Goal: Transaction & Acquisition: Purchase product/service

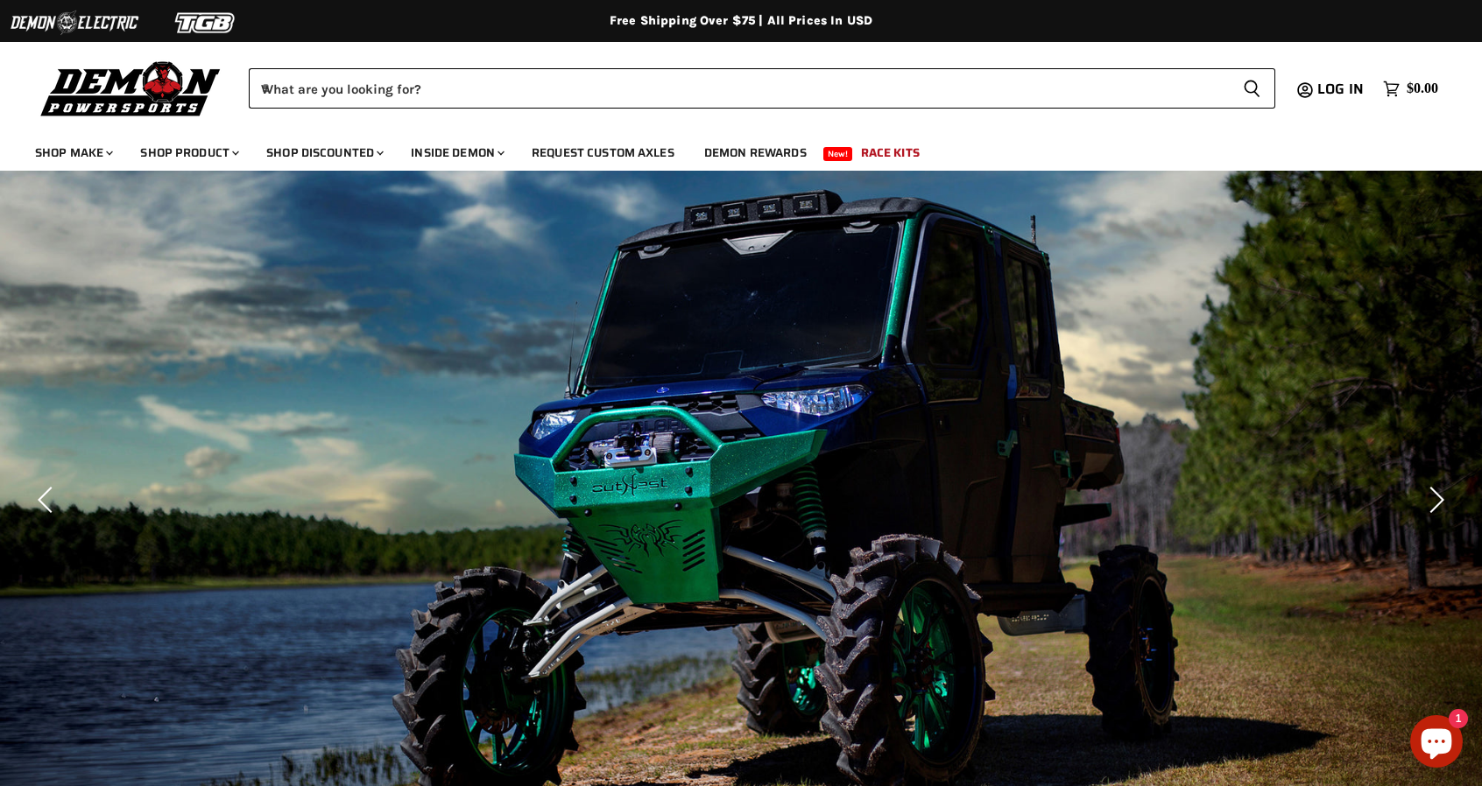
click at [1452, 747] on icon "Chat window" at bounding box center [1436, 741] width 51 height 51
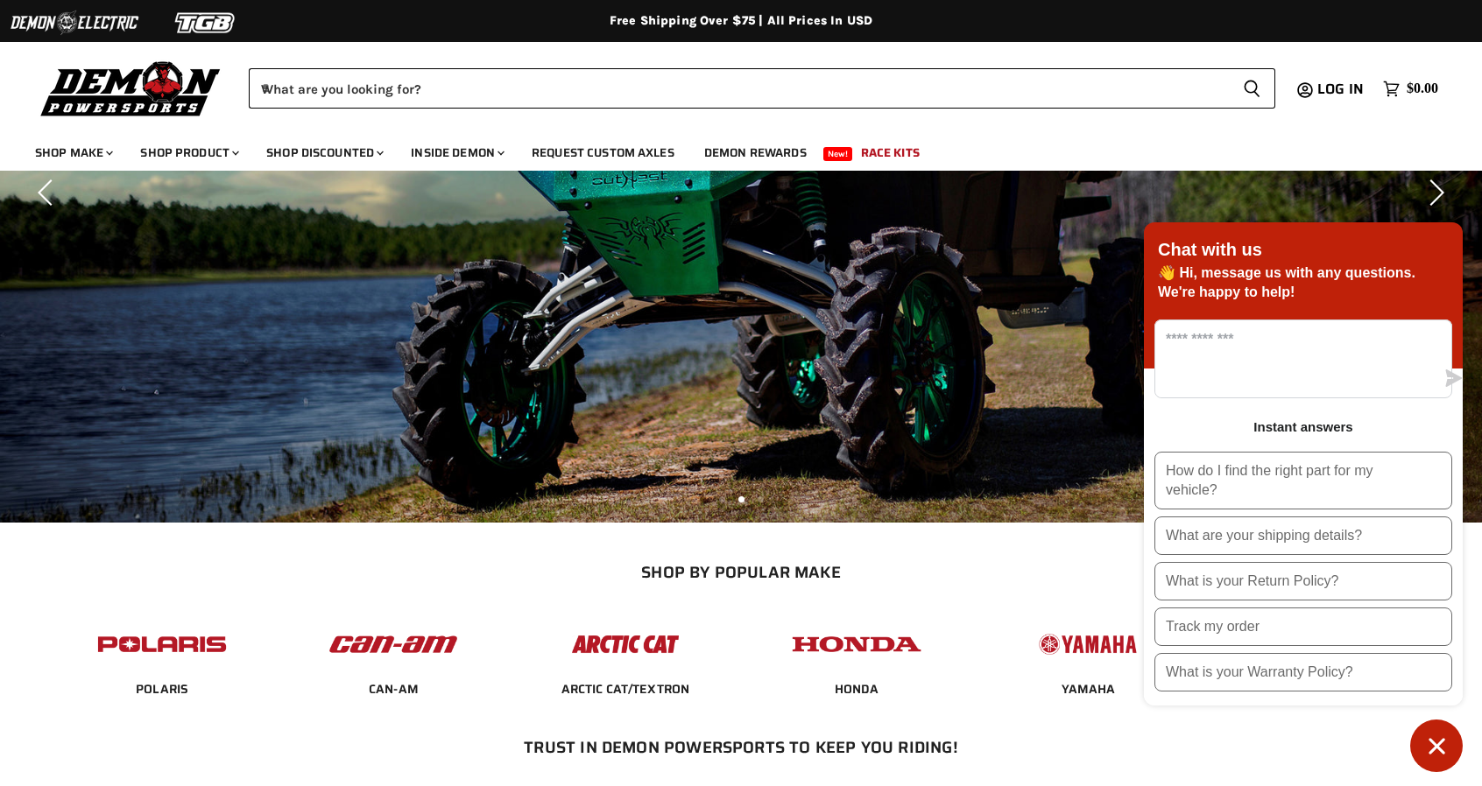
scroll to position [88, 0]
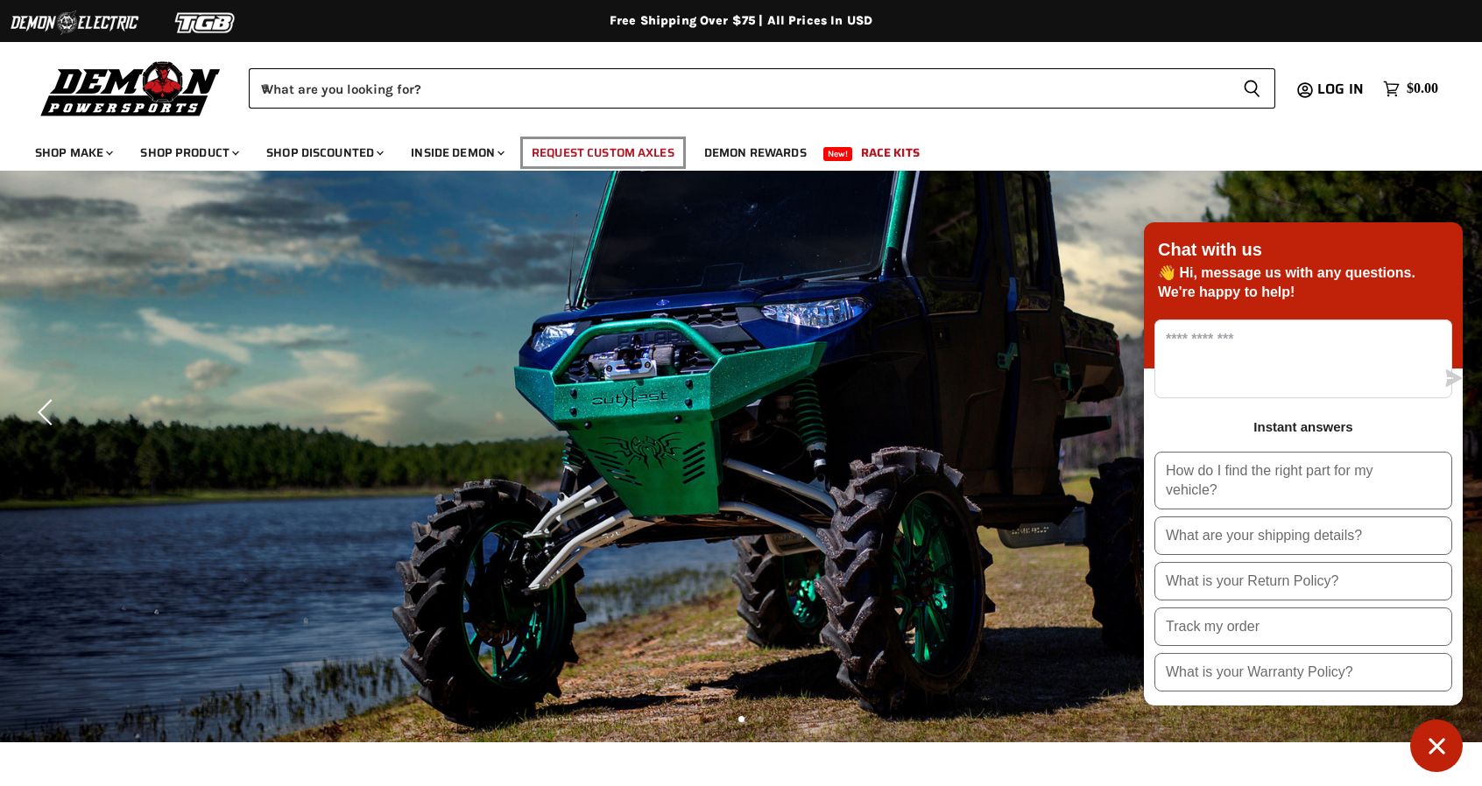
click at [566, 148] on link "Request Custom Axles" at bounding box center [602, 153] width 169 height 36
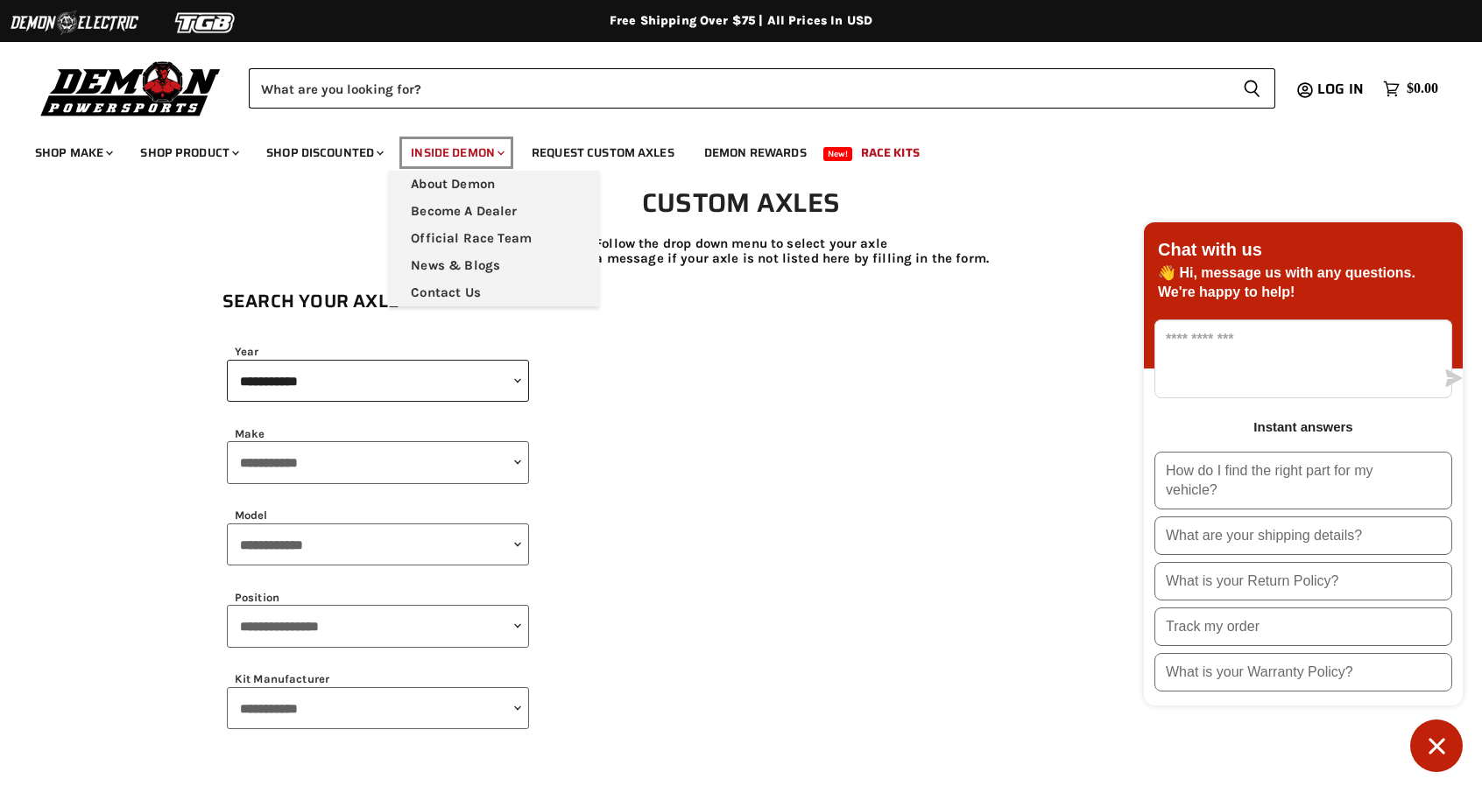
click at [466, 141] on link "Inside Demon Chevron down icon" at bounding box center [456, 153] width 117 height 36
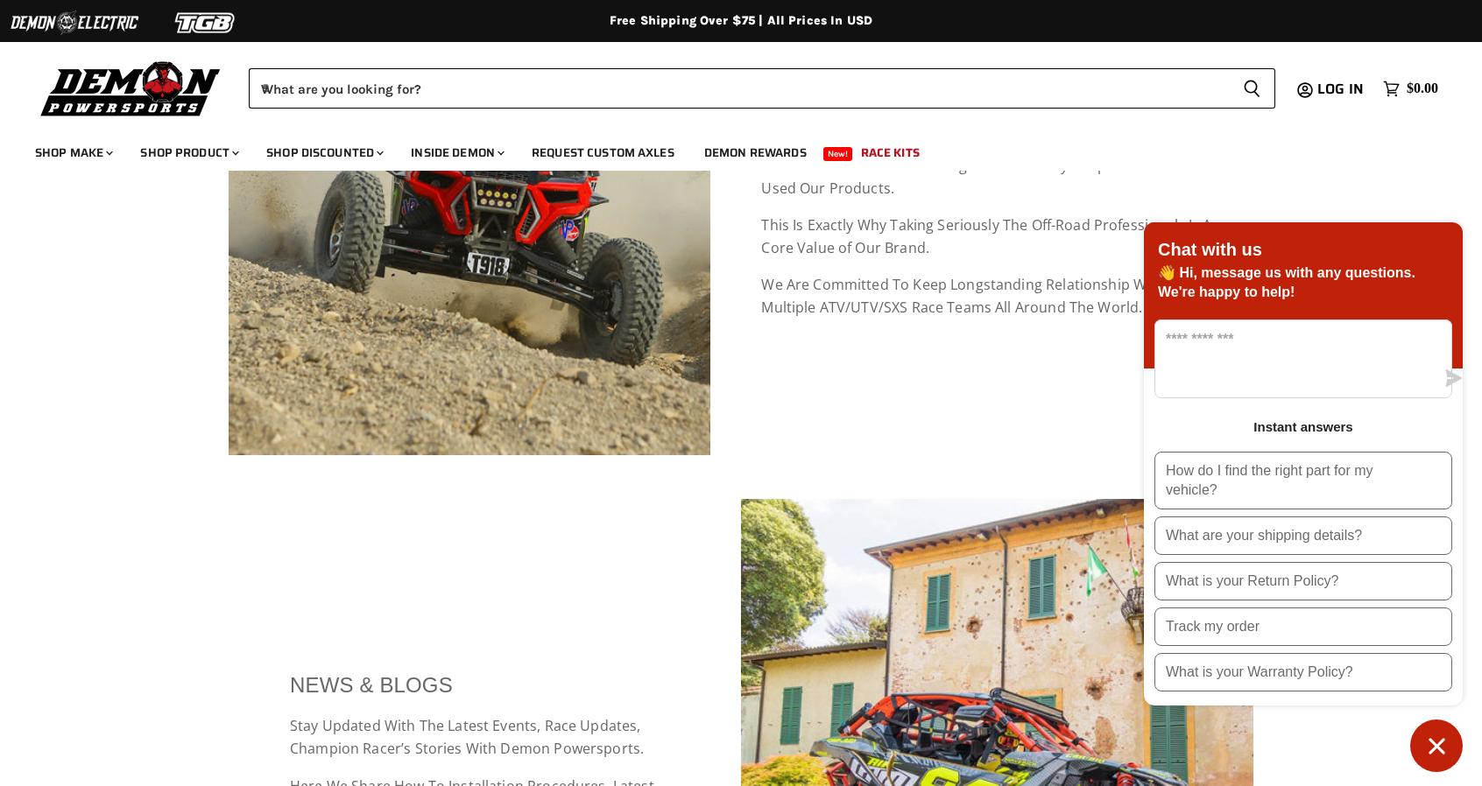
scroll to position [1051, 0]
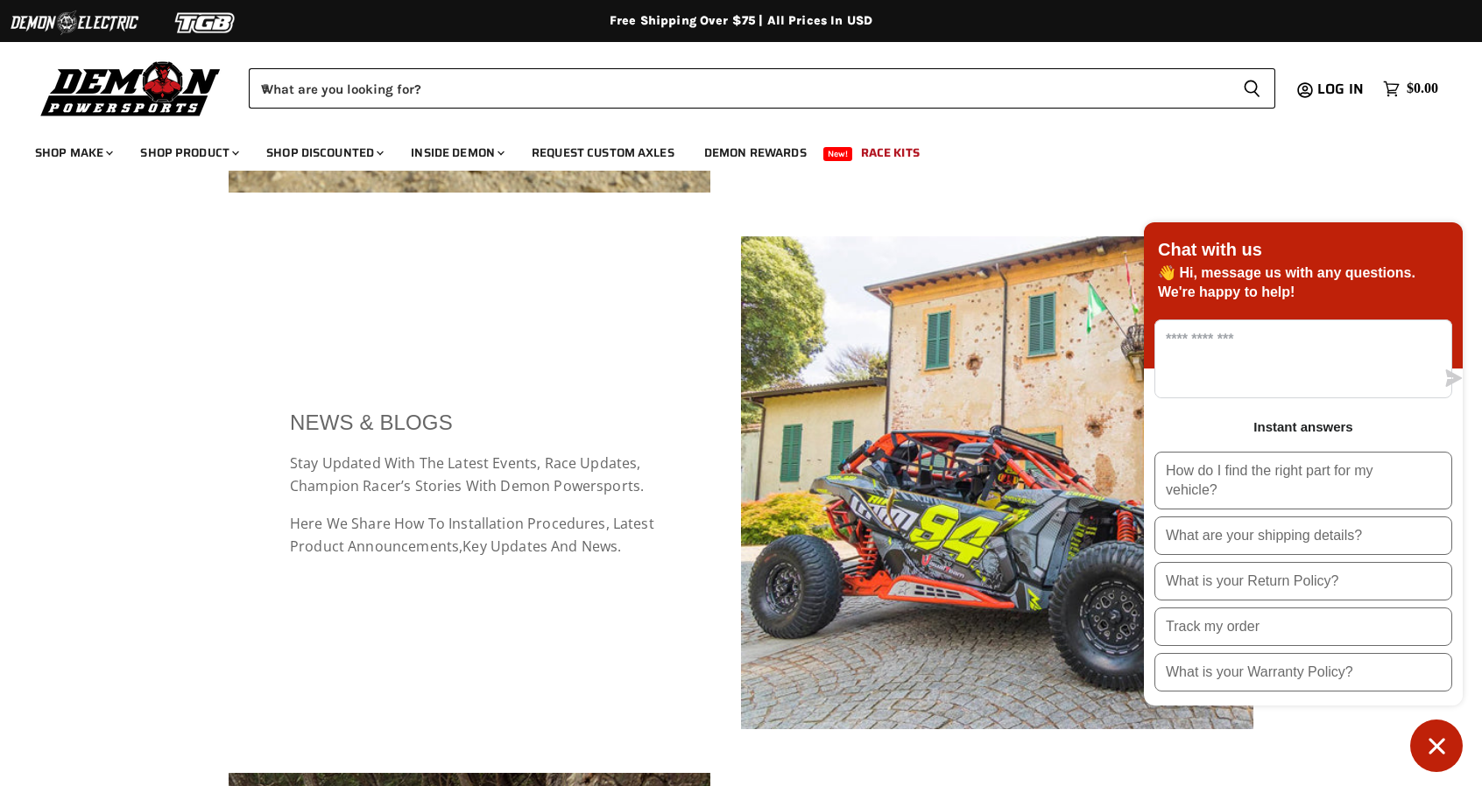
click at [1428, 724] on button "Chat window" at bounding box center [1436, 746] width 53 height 53
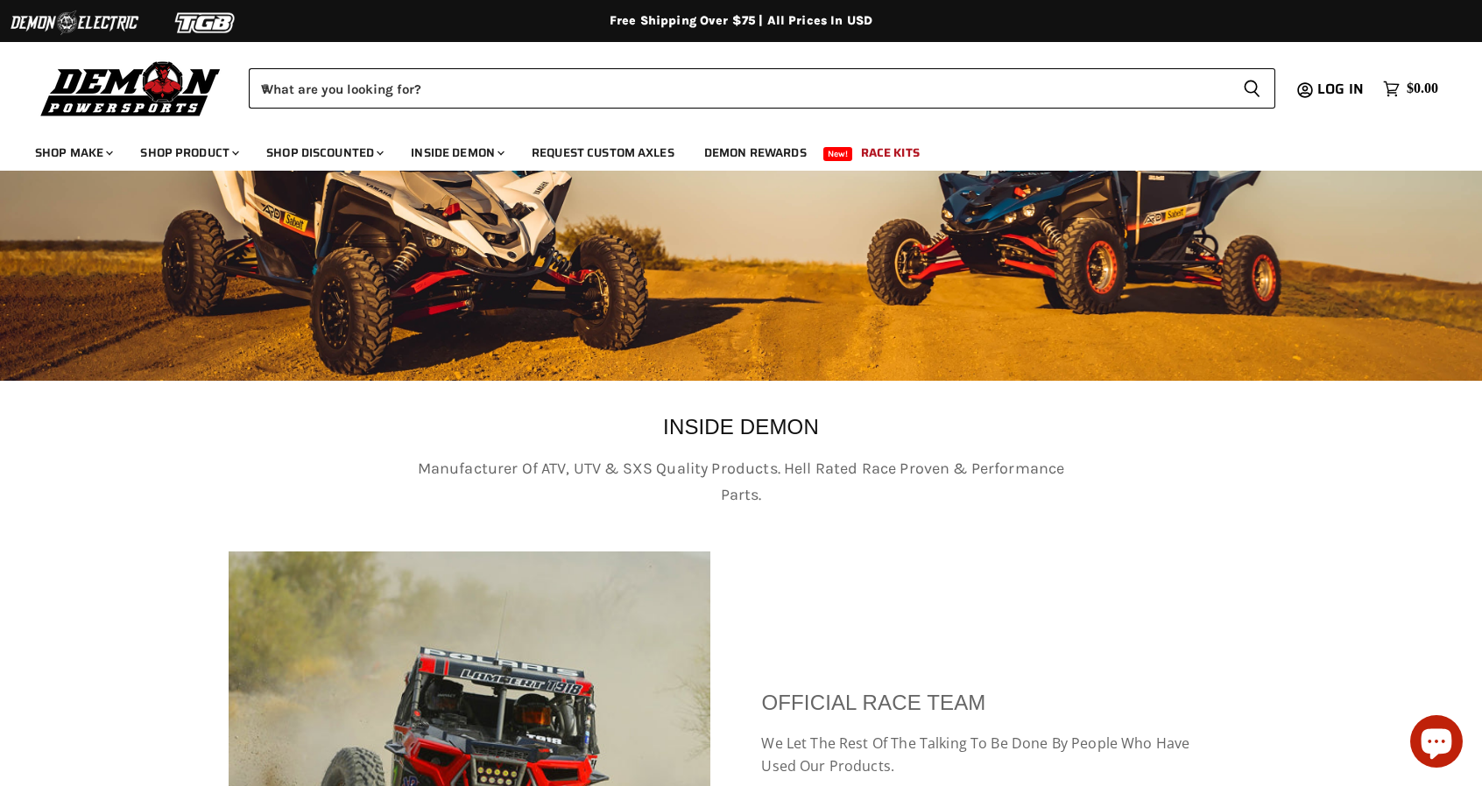
scroll to position [175, 0]
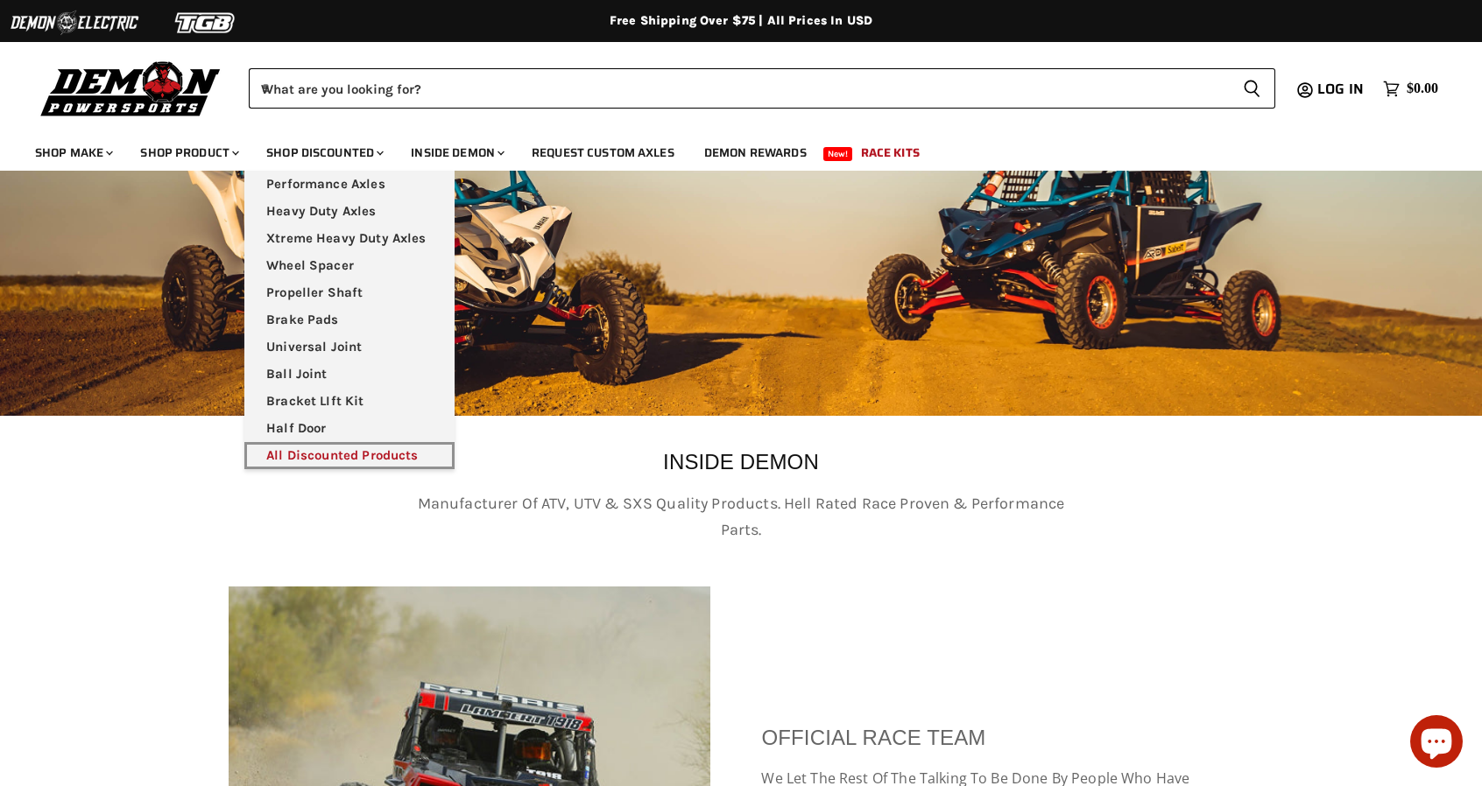
click at [347, 448] on link "All Discounted Products" at bounding box center [349, 455] width 210 height 27
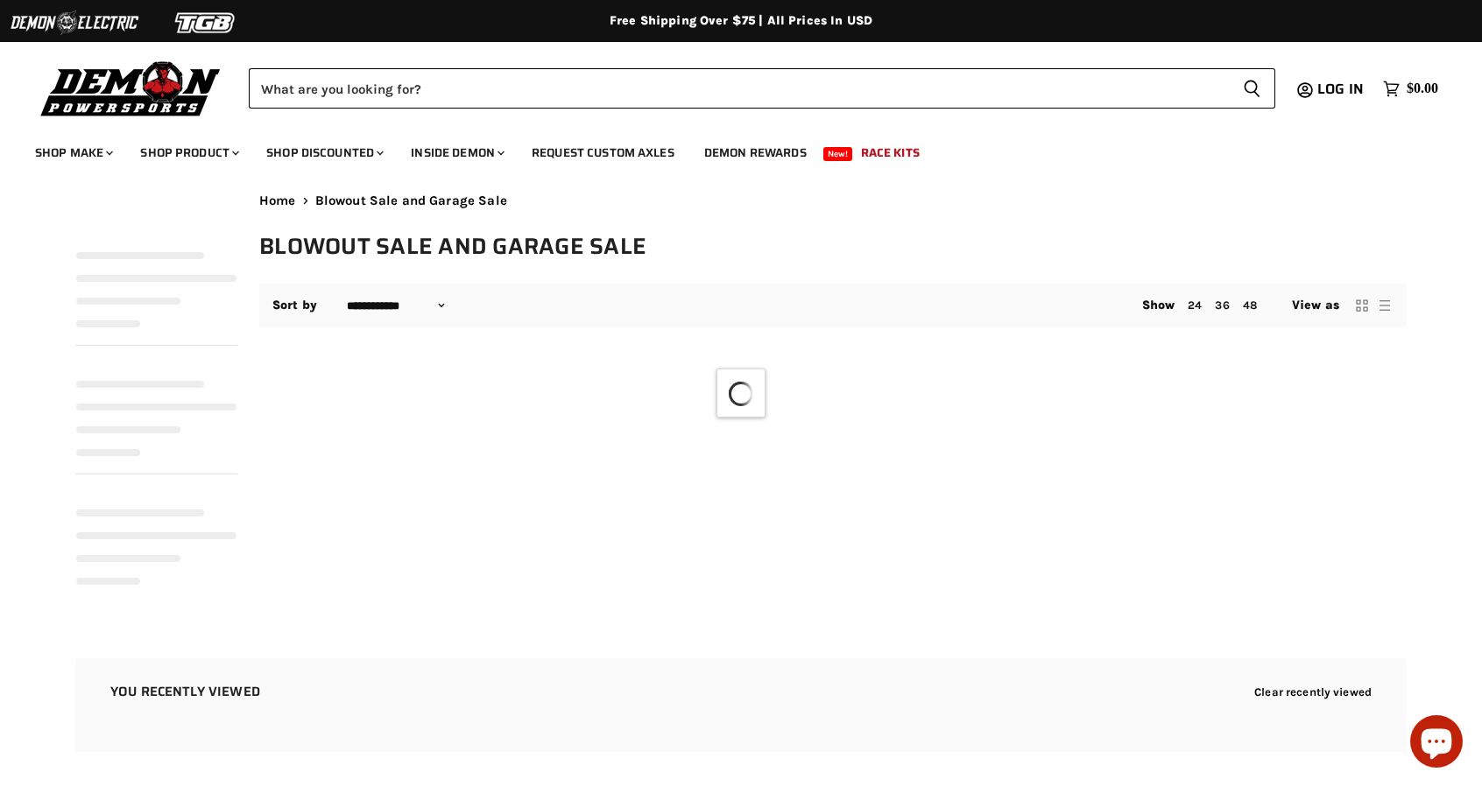
select select "**********"
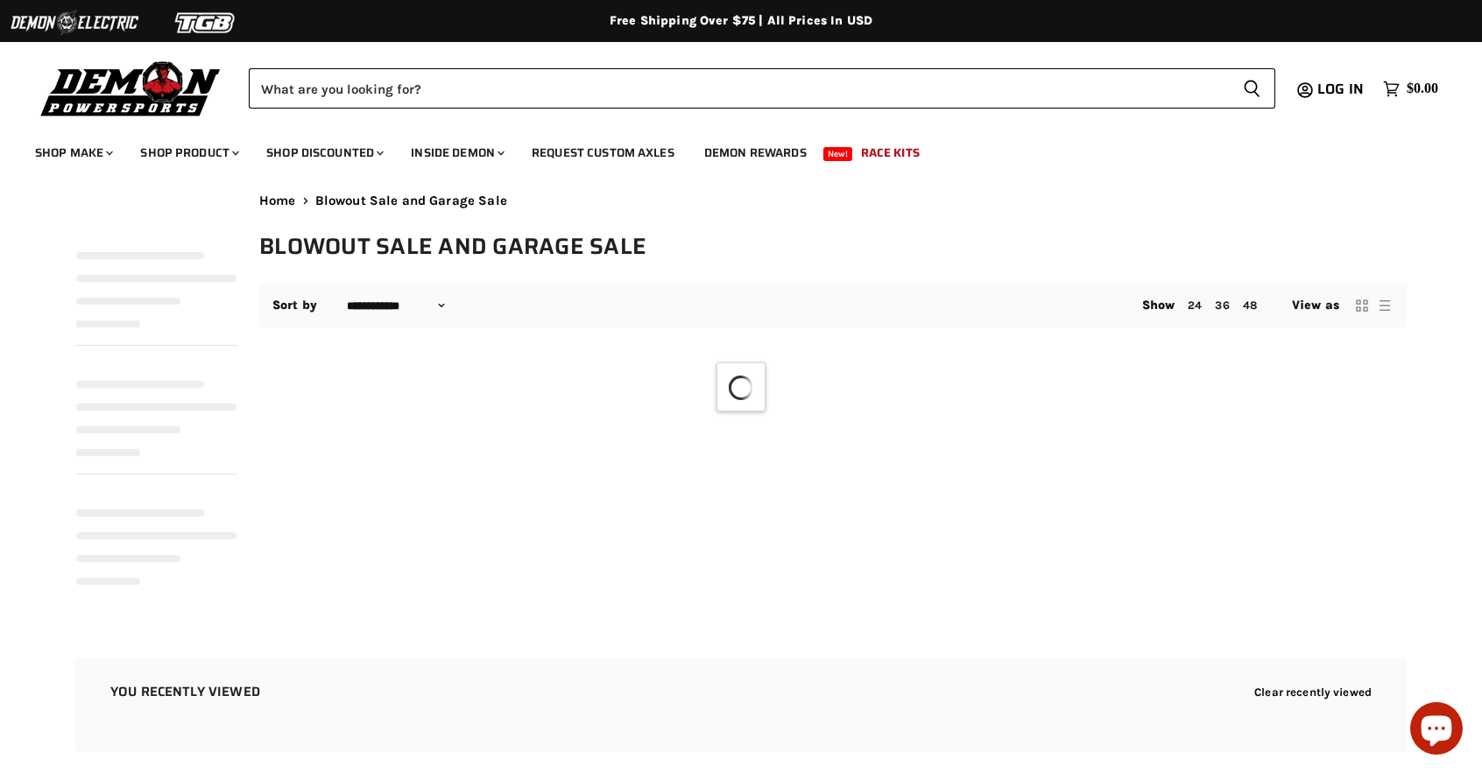
select select "**********"
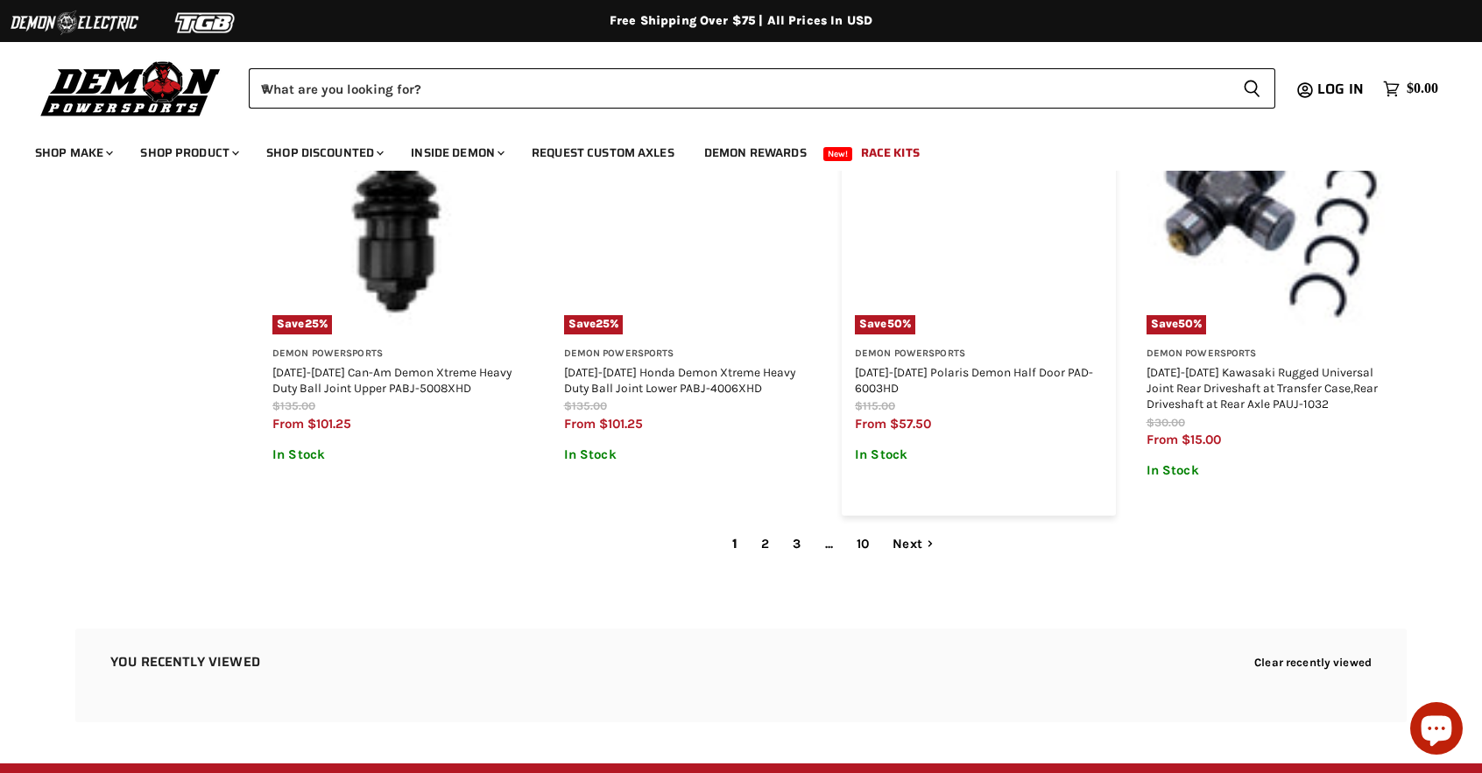
scroll to position [2364, 0]
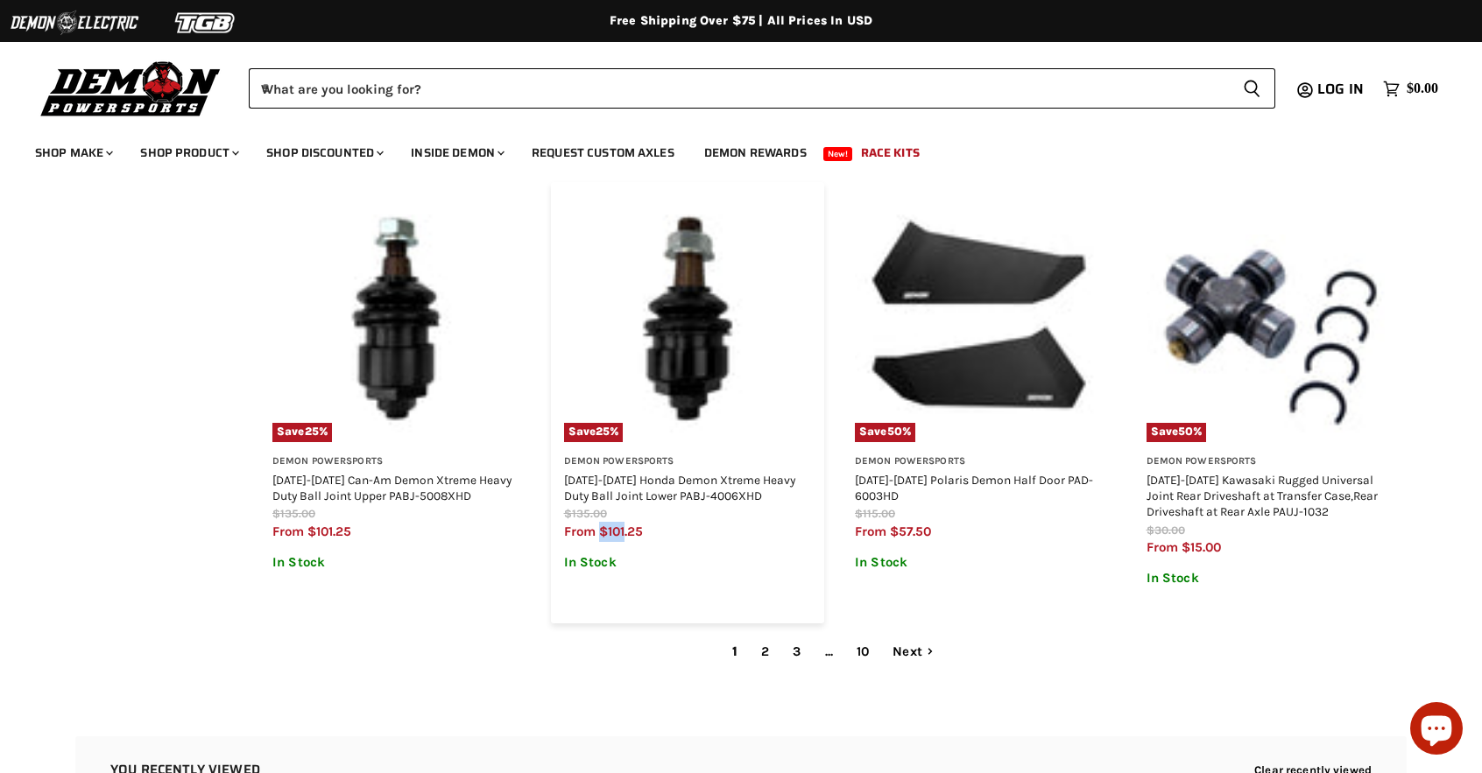
drag, startPoint x: 603, startPoint y: 498, endPoint x: 625, endPoint y: 501, distance: 22.9
click at [625, 524] on span "$101.25" at bounding box center [621, 532] width 44 height 16
click at [655, 522] on div "from $101.25" at bounding box center [688, 532] width 248 height 20
click at [771, 636] on link "2" at bounding box center [764, 651] width 27 height 31
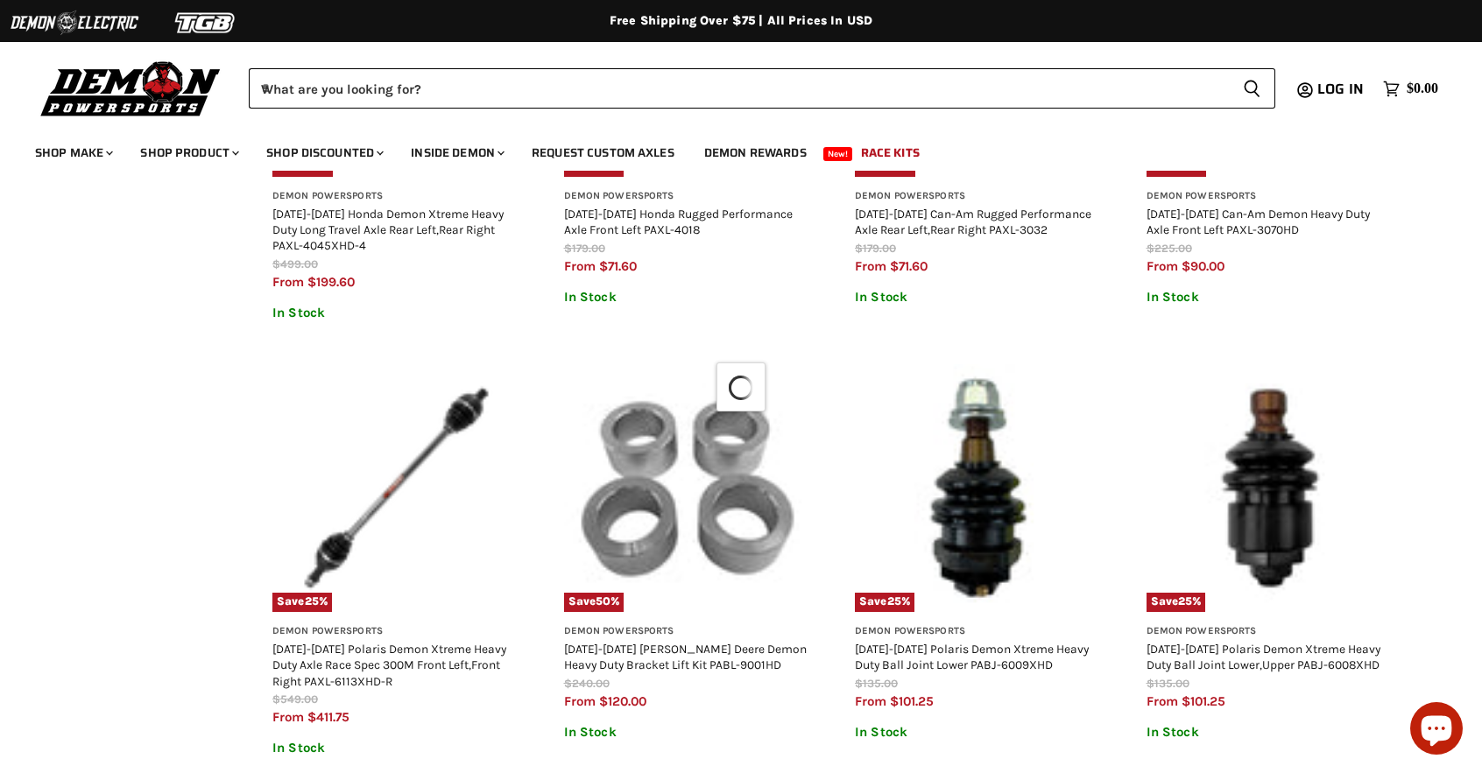
select select "**********"
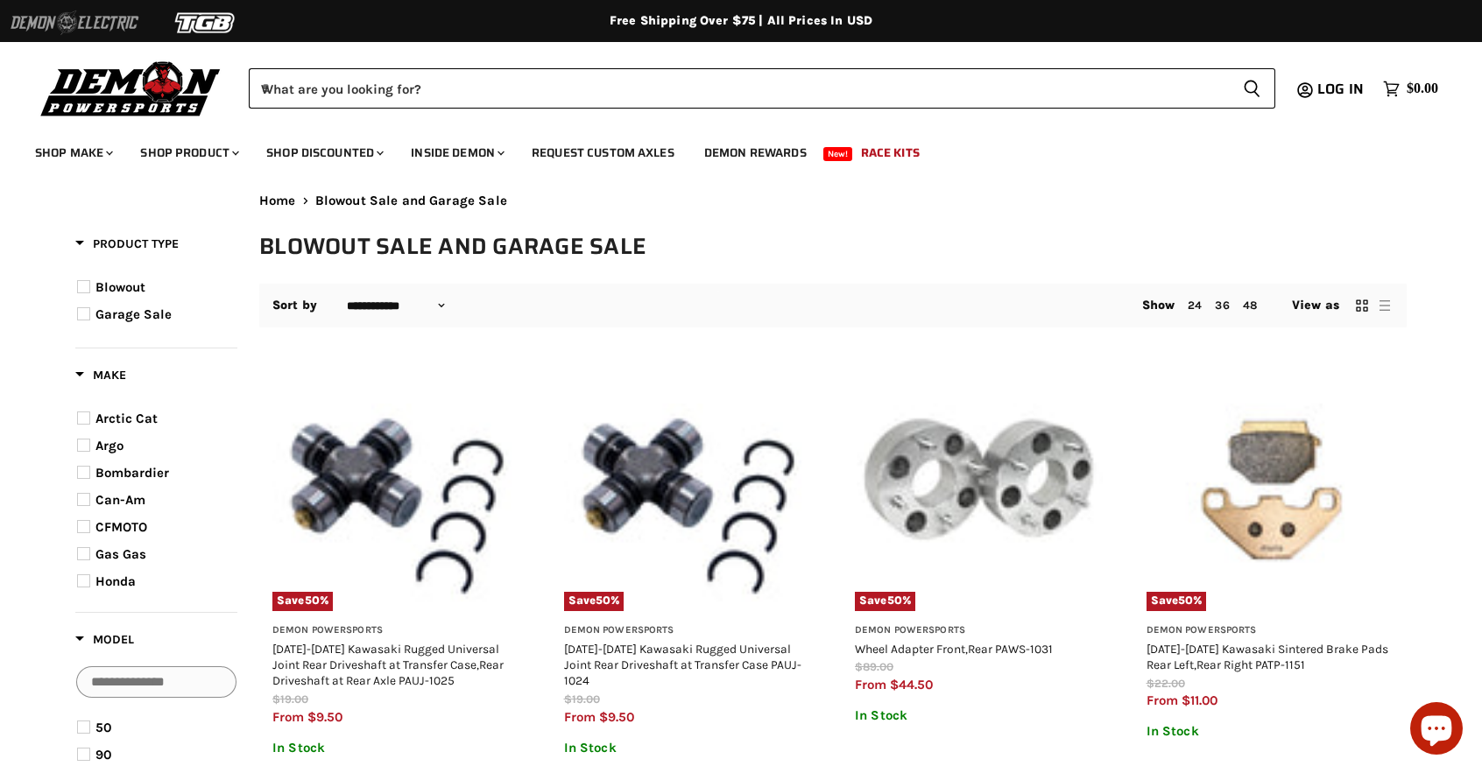
click at [55, 22] on img at bounding box center [74, 22] width 131 height 33
